Goal: Communication & Community: Ask a question

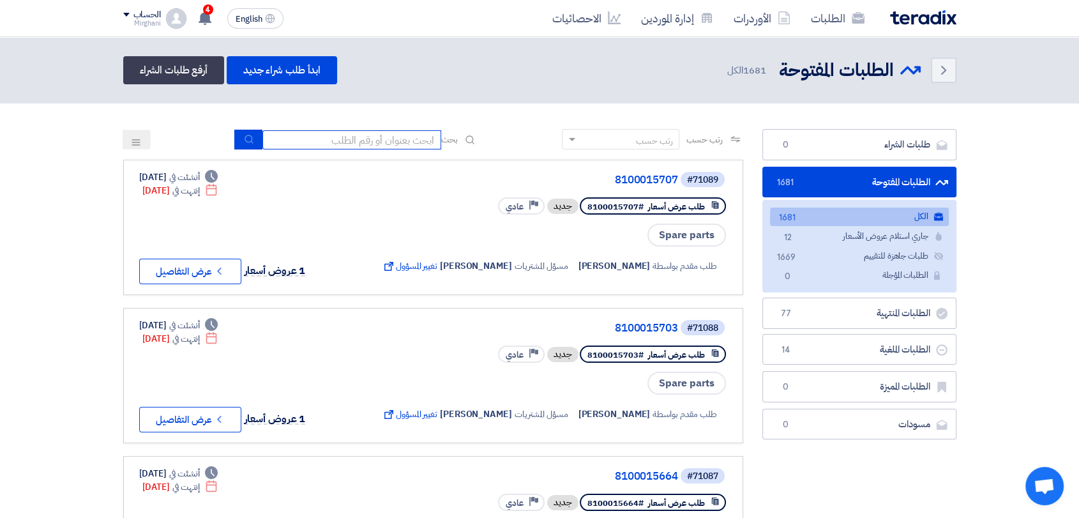
click at [399, 138] on input at bounding box center [351, 139] width 179 height 19
type input "911"
click at [252, 142] on button "submit" at bounding box center [248, 140] width 28 height 20
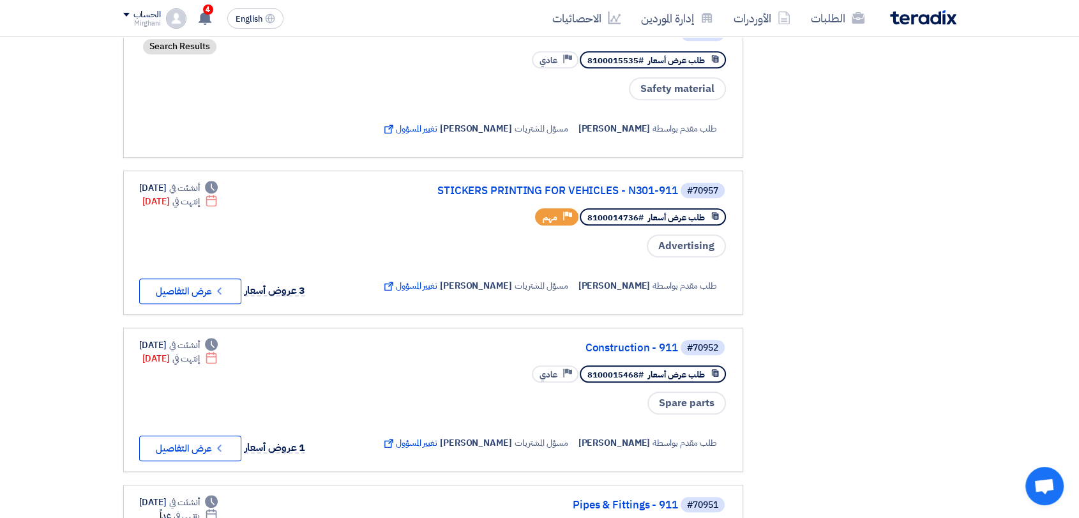
scroll to position [780, 0]
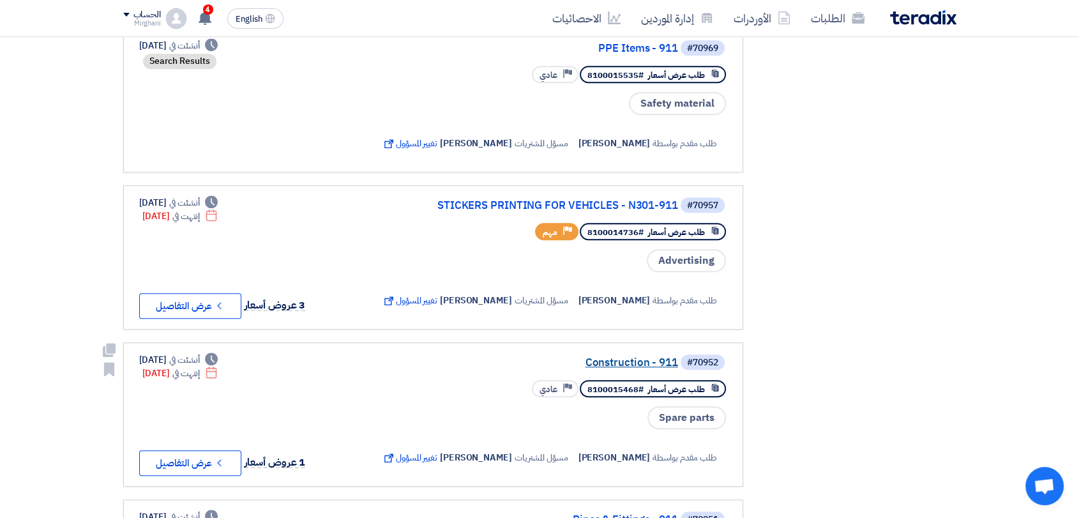
click at [639, 368] on link "Construction - 911" at bounding box center [550, 362] width 255 height 11
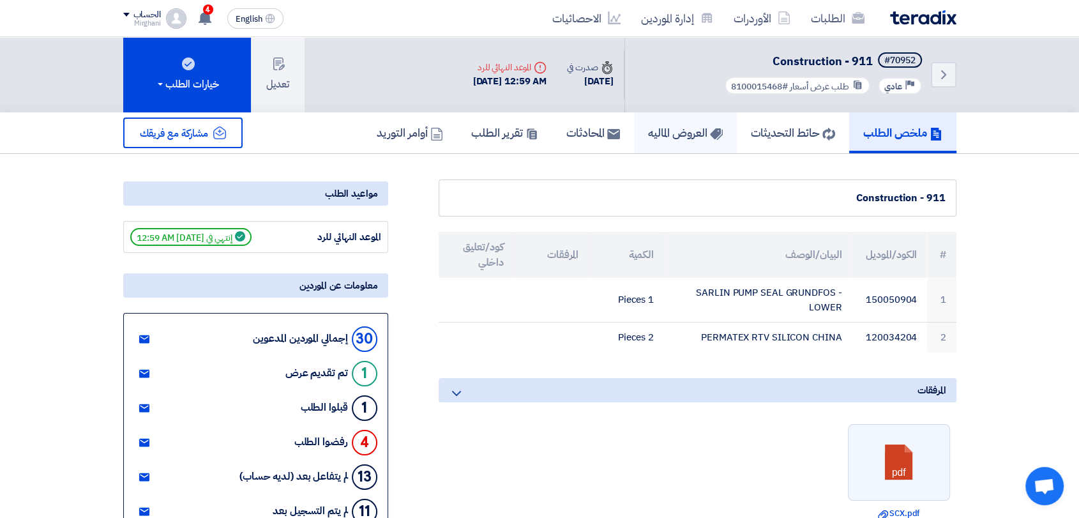
click at [676, 141] on link "العروض الماليه" at bounding box center [685, 132] width 103 height 41
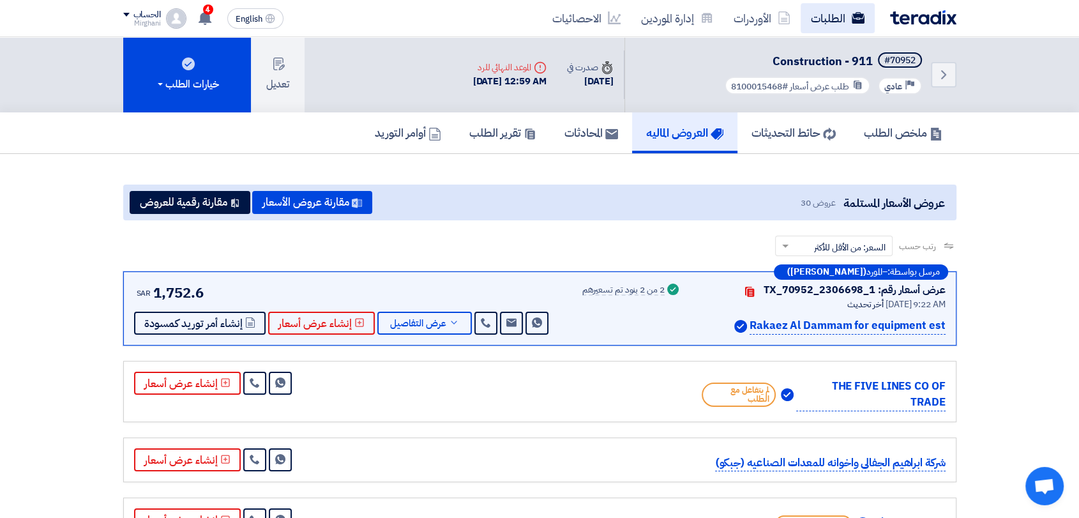
click at [843, 27] on link "الطلبات" at bounding box center [837, 18] width 74 height 30
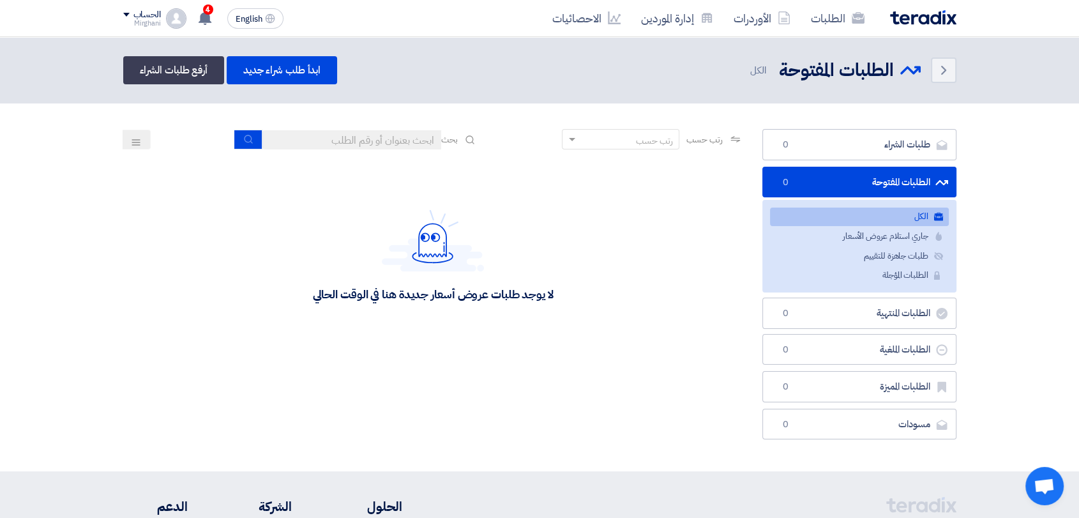
click at [368, 149] on div "بحث" at bounding box center [356, 140] width 243 height 20
click at [368, 147] on input at bounding box center [351, 139] width 179 height 19
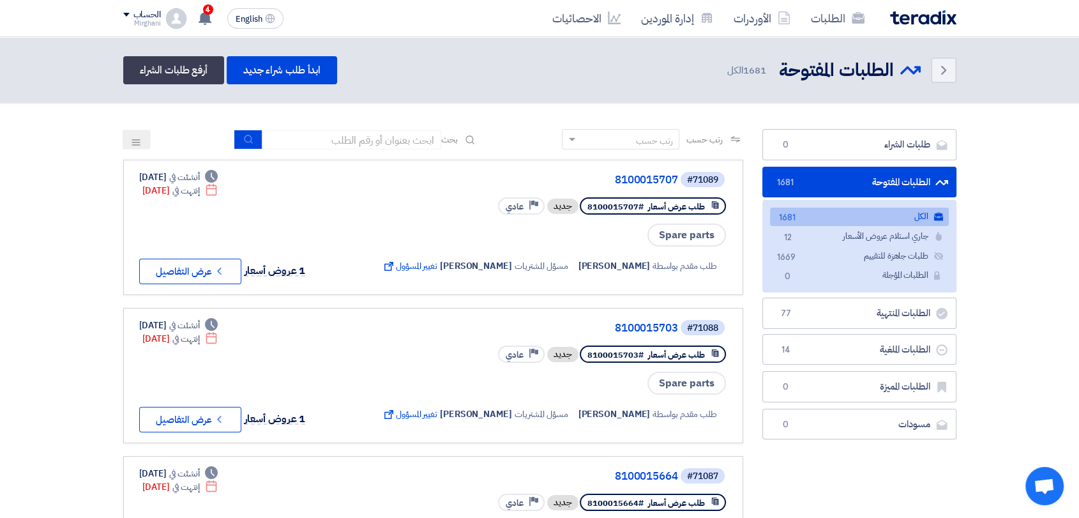
drag, startPoint x: 386, startPoint y: 49, endPoint x: 754, endPoint y: 95, distance: 370.5
click at [754, 95] on header "Back الطلبات المفتوحة الطلبات المفتوحة 1681" at bounding box center [539, 70] width 1079 height 66
drag, startPoint x: 474, startPoint y: 116, endPoint x: 477, endPoint y: 83, distance: 33.3
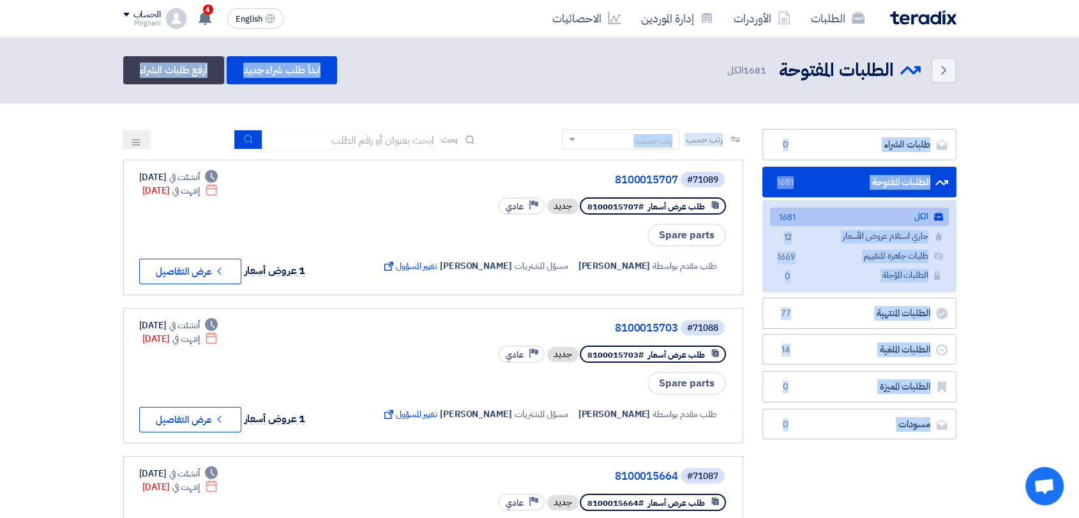
drag, startPoint x: 474, startPoint y: 93, endPoint x: 478, endPoint y: 151, distance: 57.6
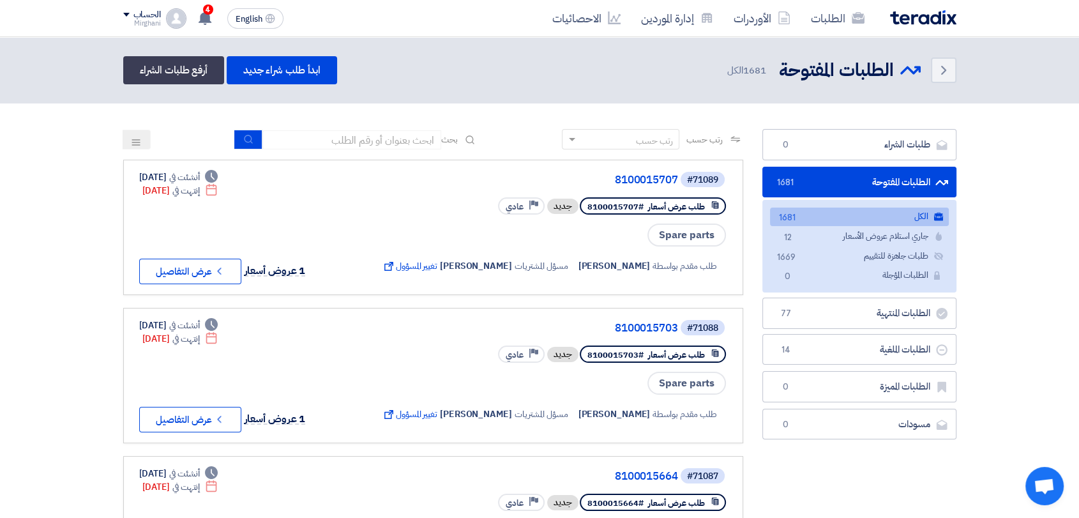
click at [532, 79] on div "Back الطلبات المفتوحة الطلبات المفتوحة 1681 الكل ابدأ طلب شراء جديد أرفع طلبات …" at bounding box center [539, 70] width 833 height 28
click at [376, 140] on input at bounding box center [351, 139] width 179 height 19
type input "9"
type input "8300010187"
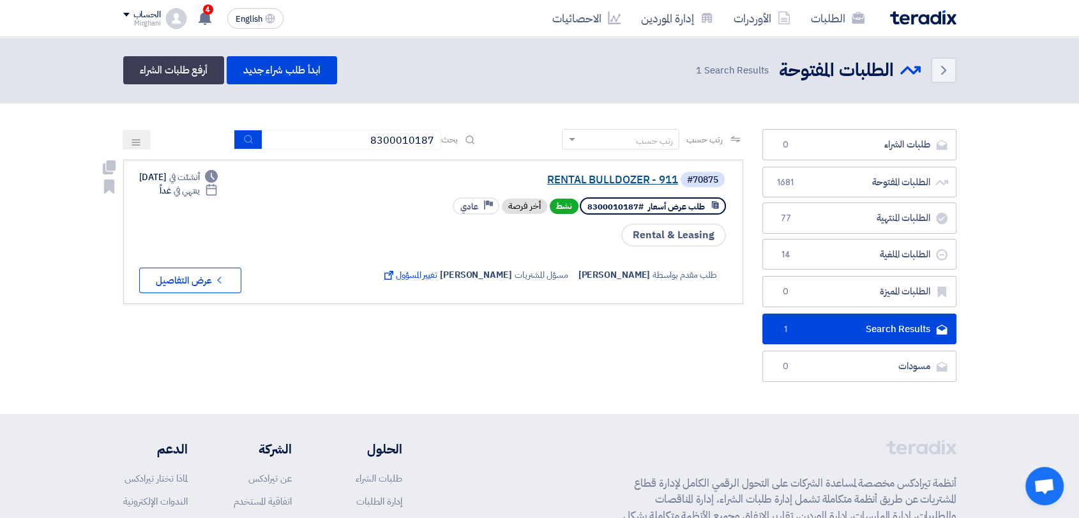
click at [589, 179] on link "RENTAL BULLDOZER - 911" at bounding box center [550, 179] width 255 height 11
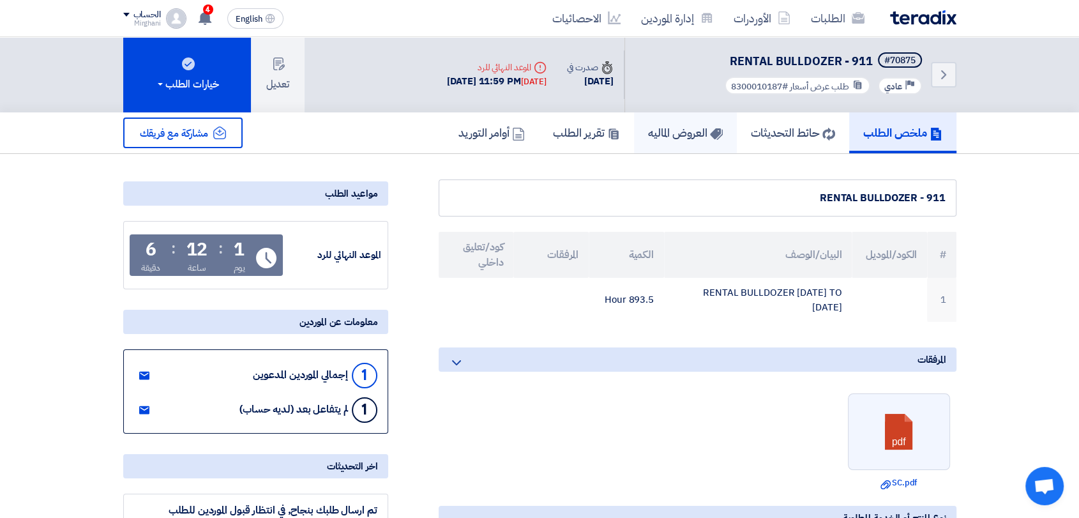
click at [681, 120] on link "العروض الماليه" at bounding box center [685, 132] width 103 height 41
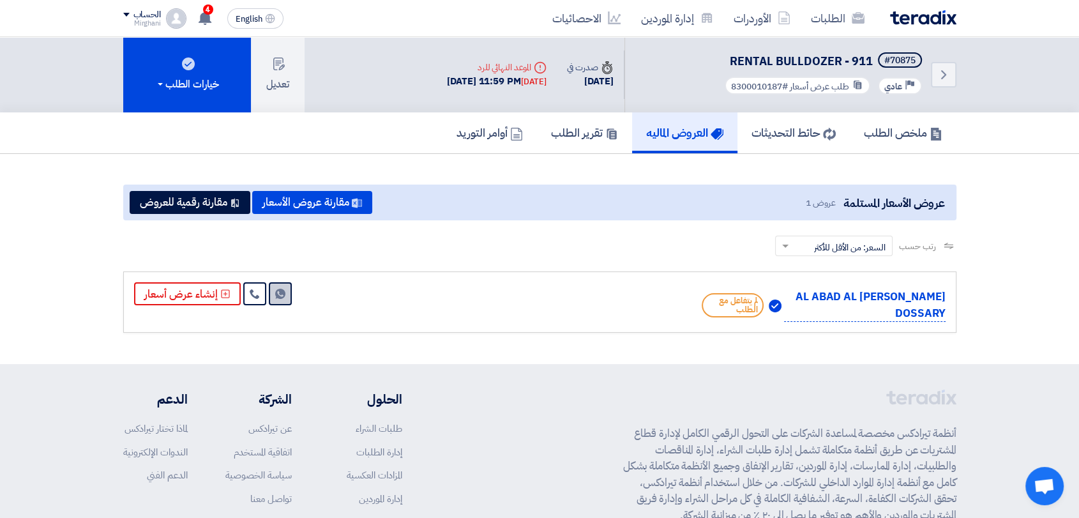
click at [274, 298] on link "Send Message" at bounding box center [280, 293] width 23 height 23
